Goal: Task Accomplishment & Management: Complete application form

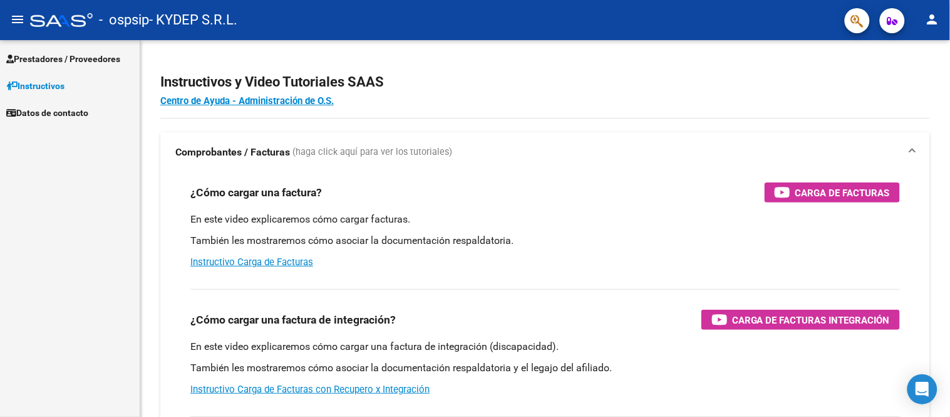
click at [109, 55] on span "Prestadores / Proveedores" at bounding box center [63, 59] width 114 height 14
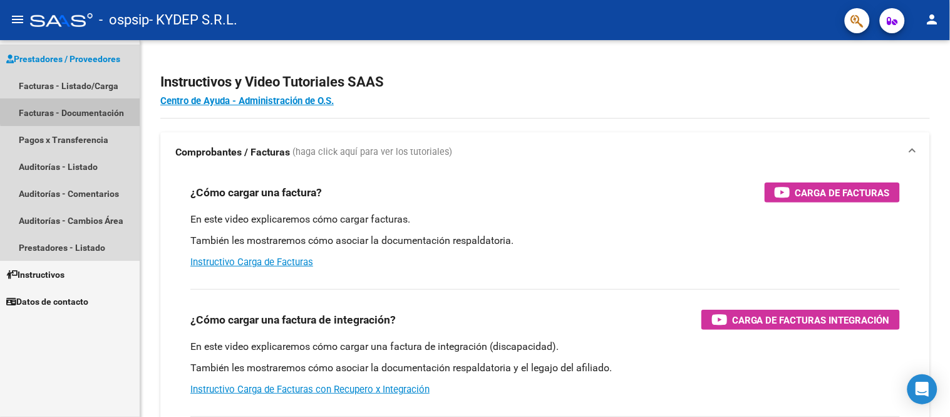
click at [108, 108] on link "Facturas - Documentación" at bounding box center [70, 112] width 140 height 27
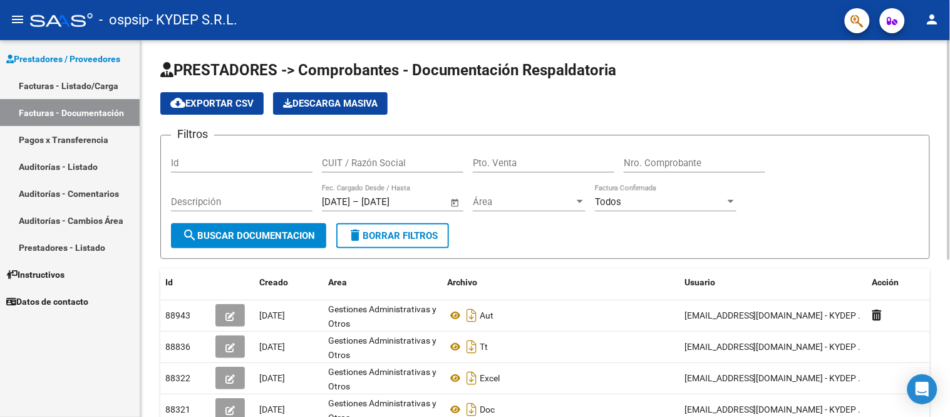
scroll to position [70, 0]
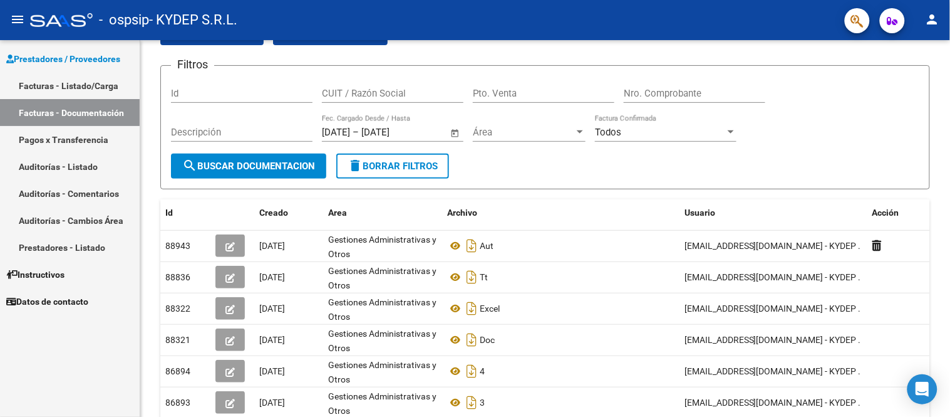
click at [103, 83] on link "Facturas - Listado/Carga" at bounding box center [70, 85] width 140 height 27
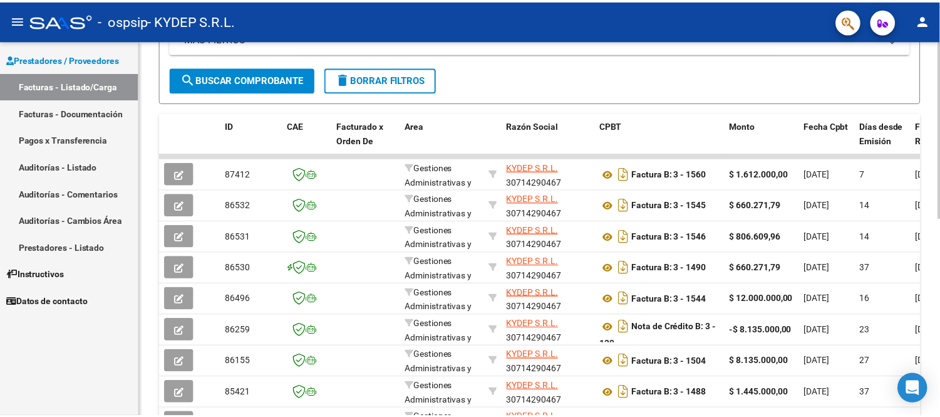
scroll to position [299, 0]
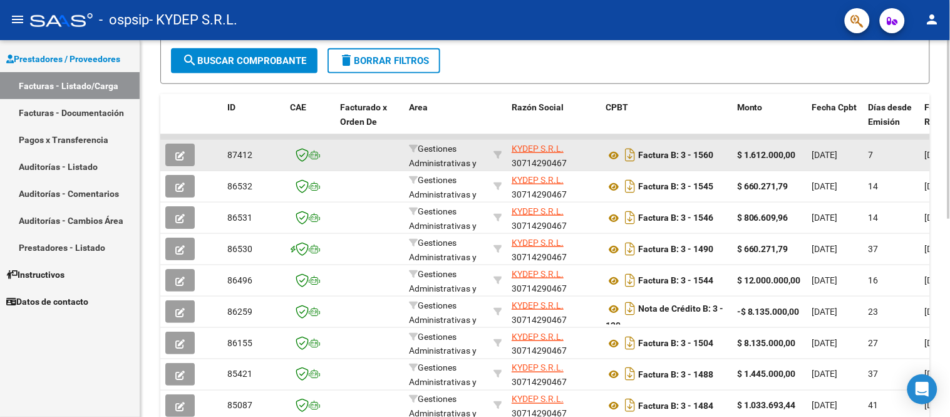
click at [183, 159] on icon "button" at bounding box center [179, 155] width 9 height 9
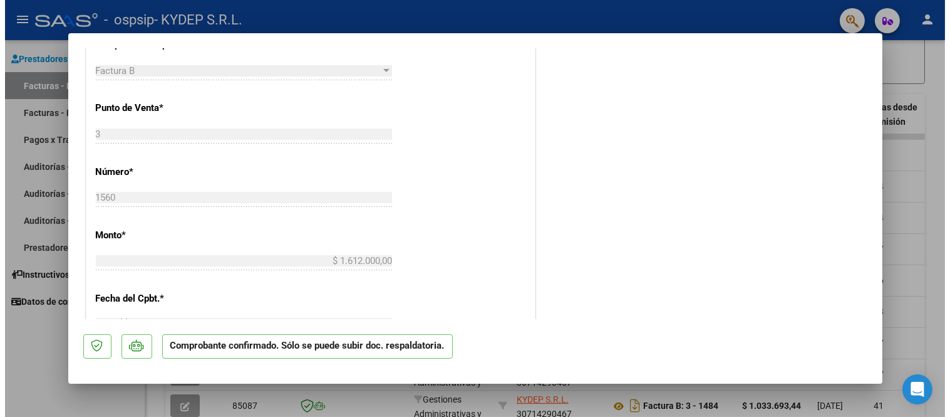
scroll to position [0, 0]
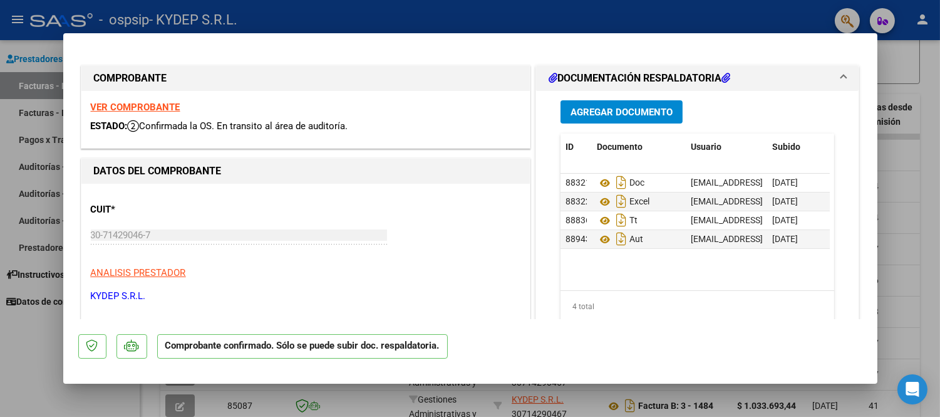
click at [590, 111] on span "Agregar Documento" at bounding box center [622, 112] width 102 height 11
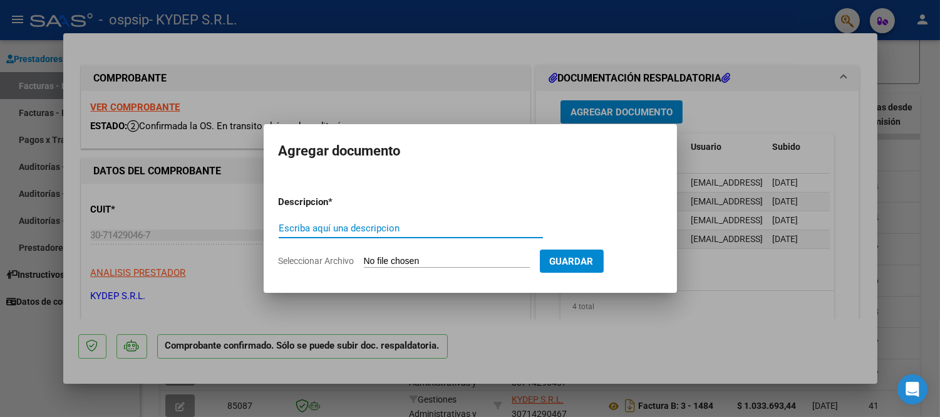
click at [411, 228] on input "Escriba aquí una descripcion" at bounding box center [411, 227] width 264 height 11
type input "NC"
click at [410, 264] on input "Seleccionar Archivo" at bounding box center [447, 262] width 166 height 12
click at [762, 199] on div at bounding box center [470, 208] width 940 height 417
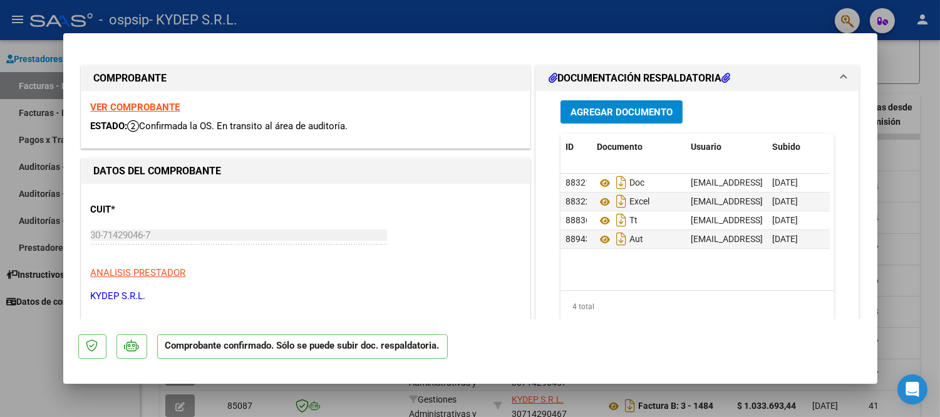
click at [908, 124] on div at bounding box center [470, 208] width 940 height 417
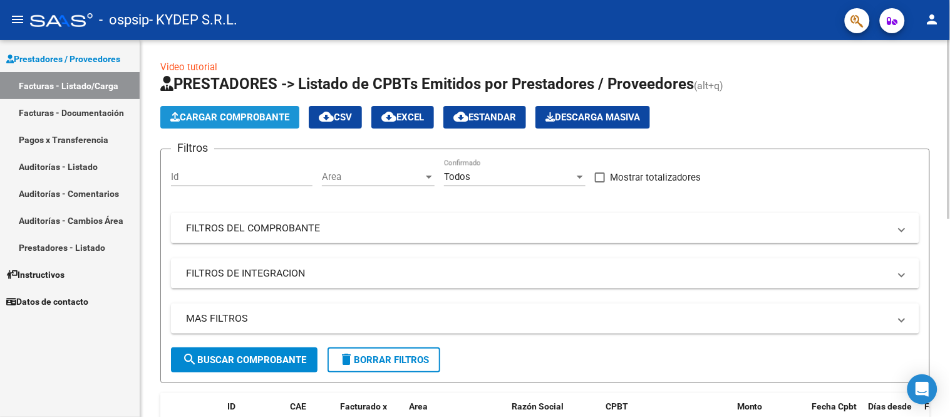
click at [210, 123] on button "Cargar Comprobante" at bounding box center [229, 117] width 139 height 23
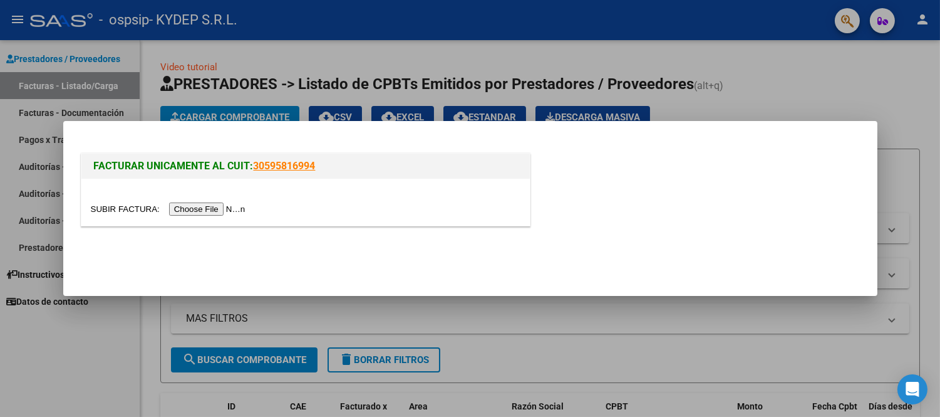
click at [224, 197] on div at bounding box center [305, 202] width 449 height 47
click at [219, 209] on input "file" at bounding box center [170, 208] width 159 height 13
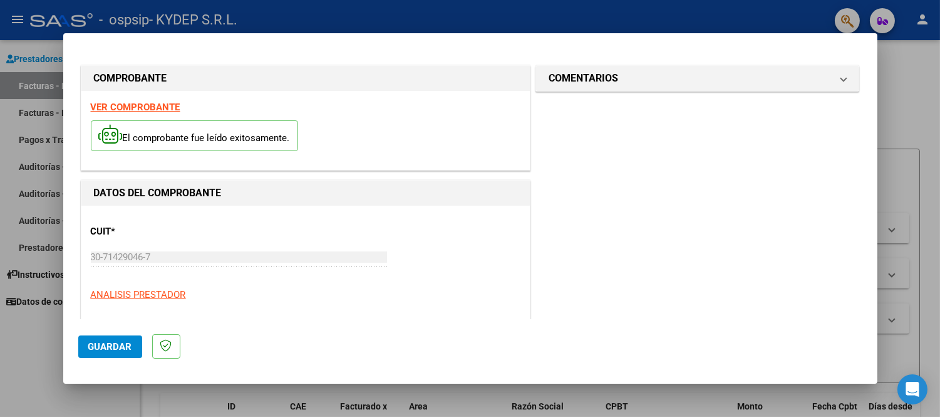
click at [101, 348] on span "Guardar" at bounding box center [110, 346] width 44 height 11
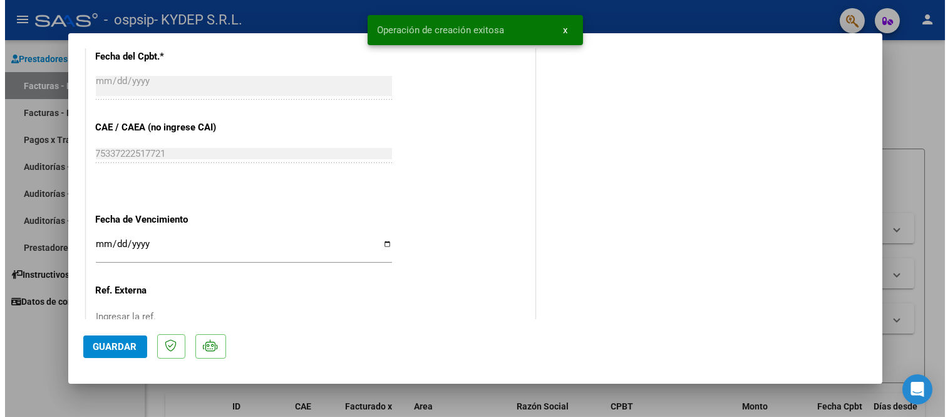
scroll to position [729, 0]
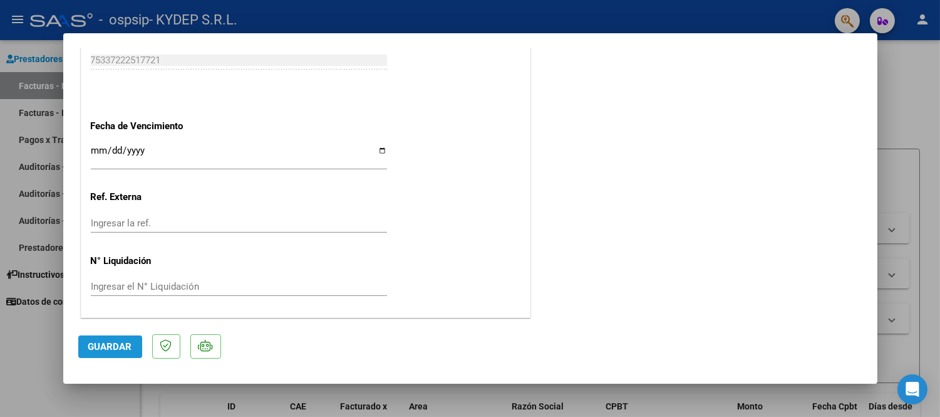
click at [125, 351] on button "Guardar" at bounding box center [110, 346] width 64 height 23
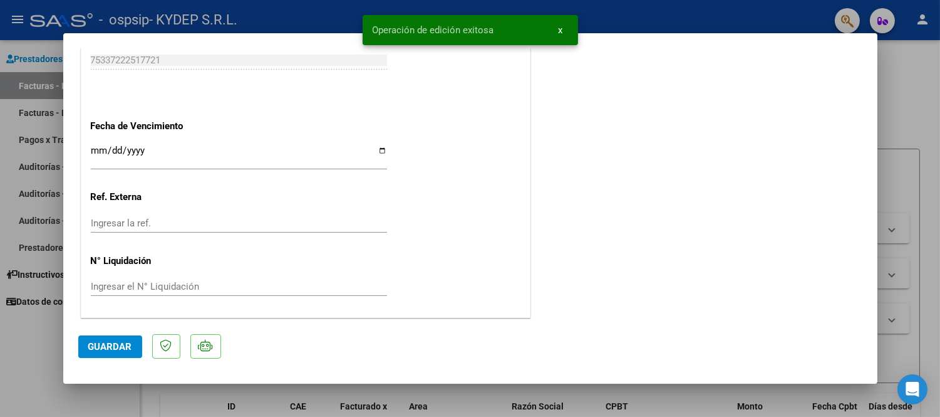
click at [152, 412] on div at bounding box center [470, 208] width 940 height 417
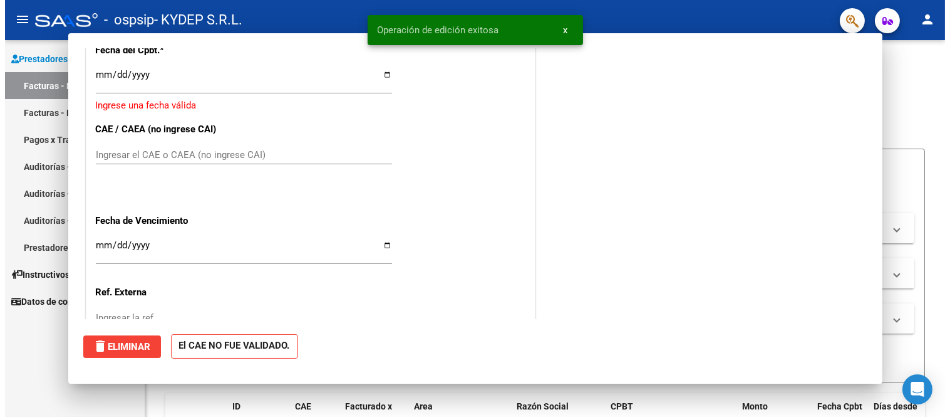
scroll to position [0, 0]
